Goal: Information Seeking & Learning: Learn about a topic

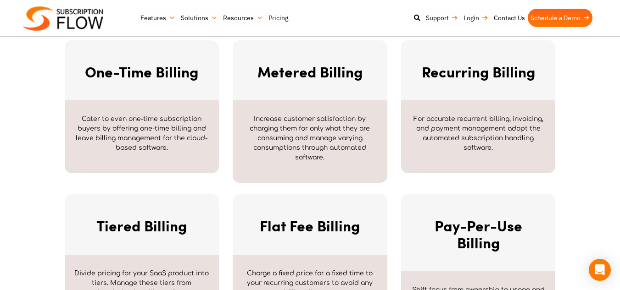
scroll to position [596, 0]
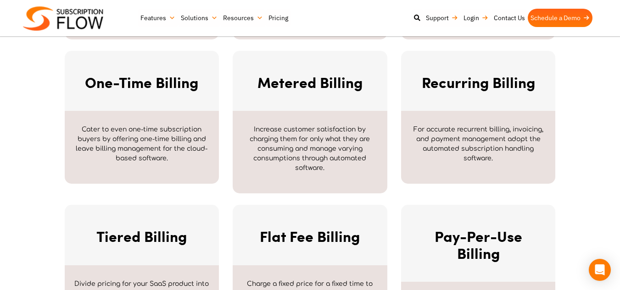
click at [155, 84] on h2 "One-Time Billing" at bounding box center [142, 82] width 132 height 17
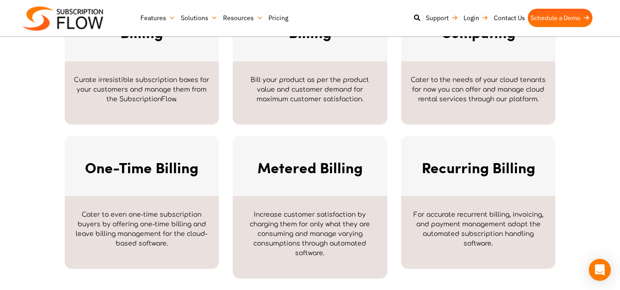
scroll to position [505, 0]
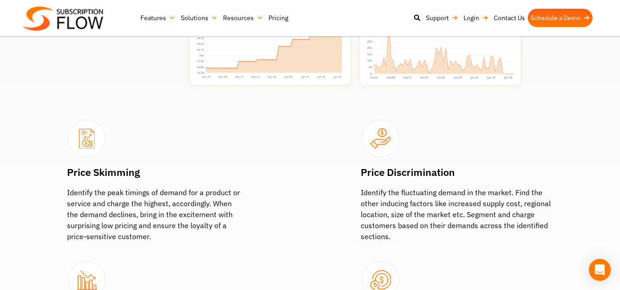
scroll to position [596, 0]
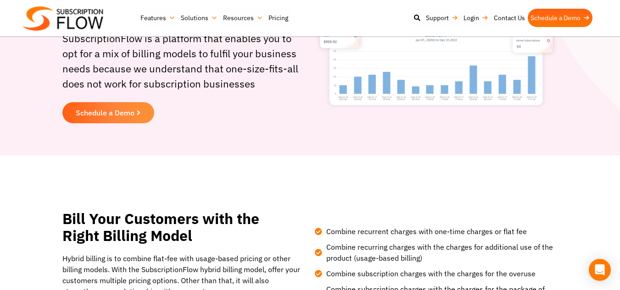
scroll to position [229, 0]
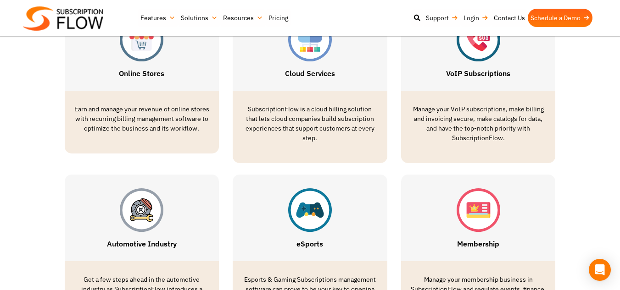
scroll to position [2248, 0]
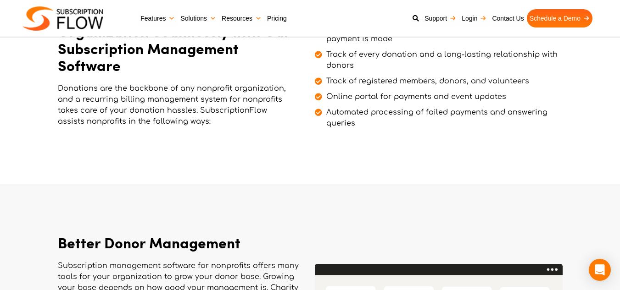
scroll to position [121, 0]
